Goal: Navigation & Orientation: Find specific page/section

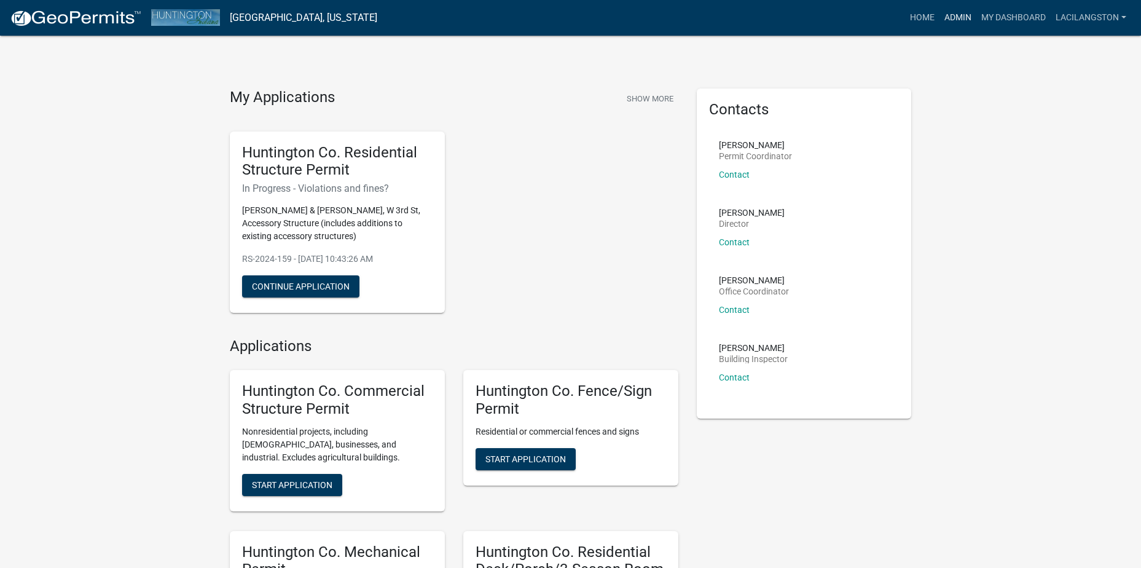
click at [966, 15] on link "Admin" at bounding box center [958, 17] width 37 height 23
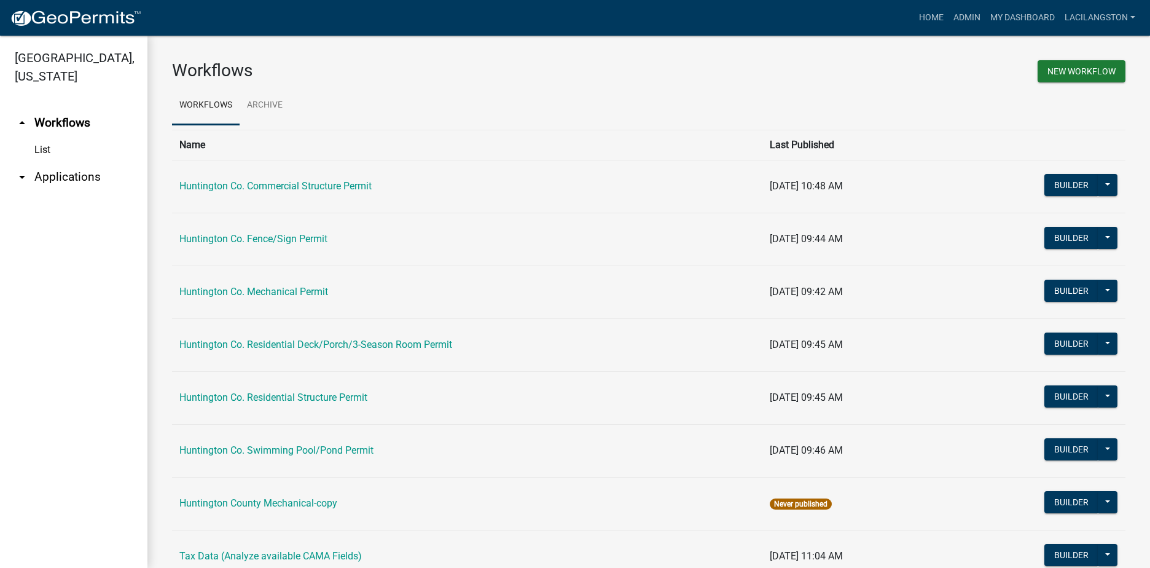
click at [58, 173] on link "arrow_drop_down Applications" at bounding box center [73, 176] width 147 height 29
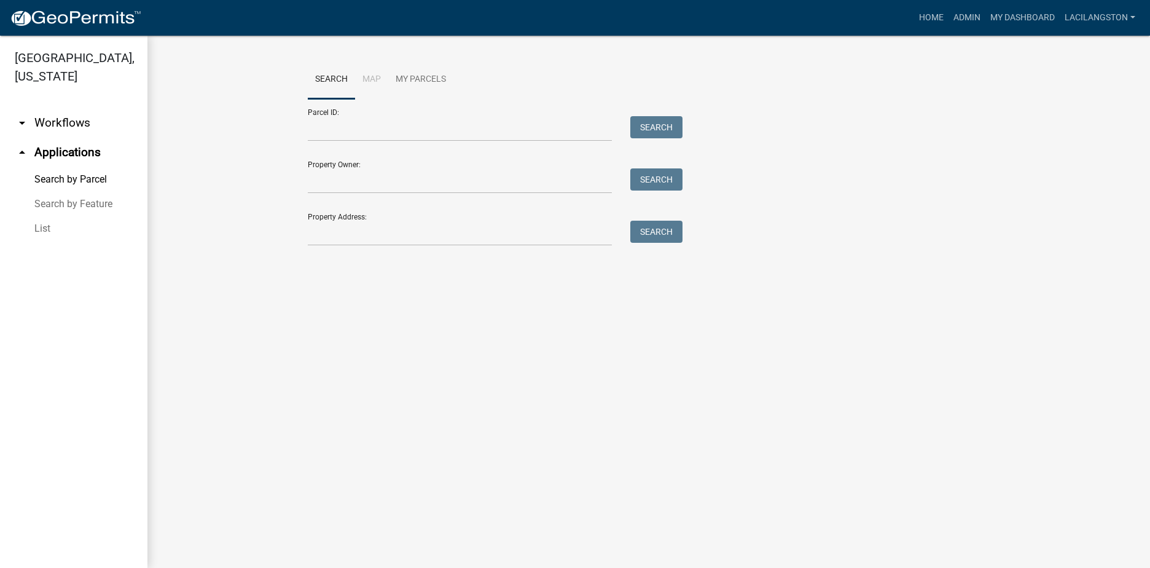
click at [50, 234] on link "List" at bounding box center [73, 228] width 147 height 25
